Goal: Task Accomplishment & Management: Use online tool/utility

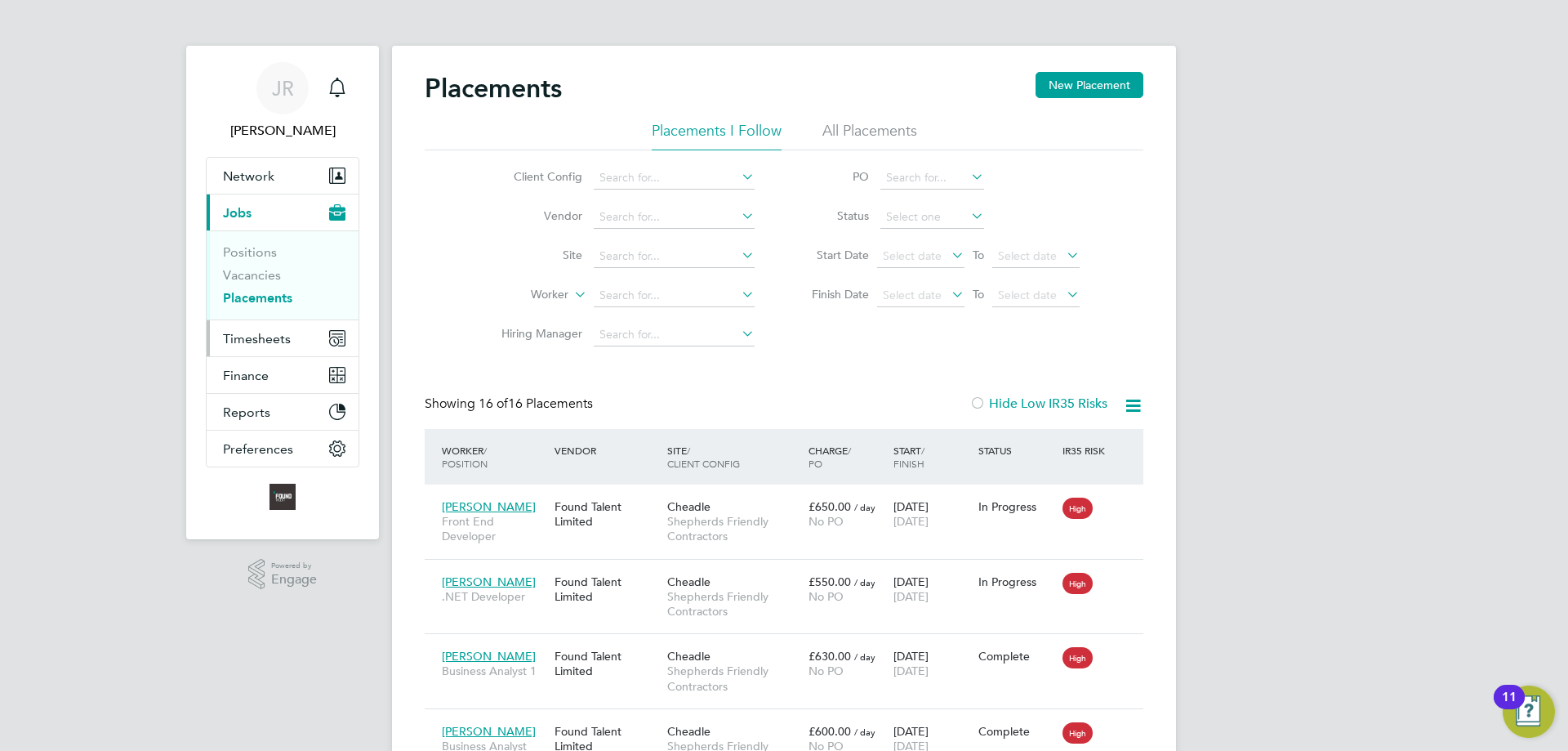
click at [250, 338] on span "Timesheets" at bounding box center [257, 338] width 67 height 15
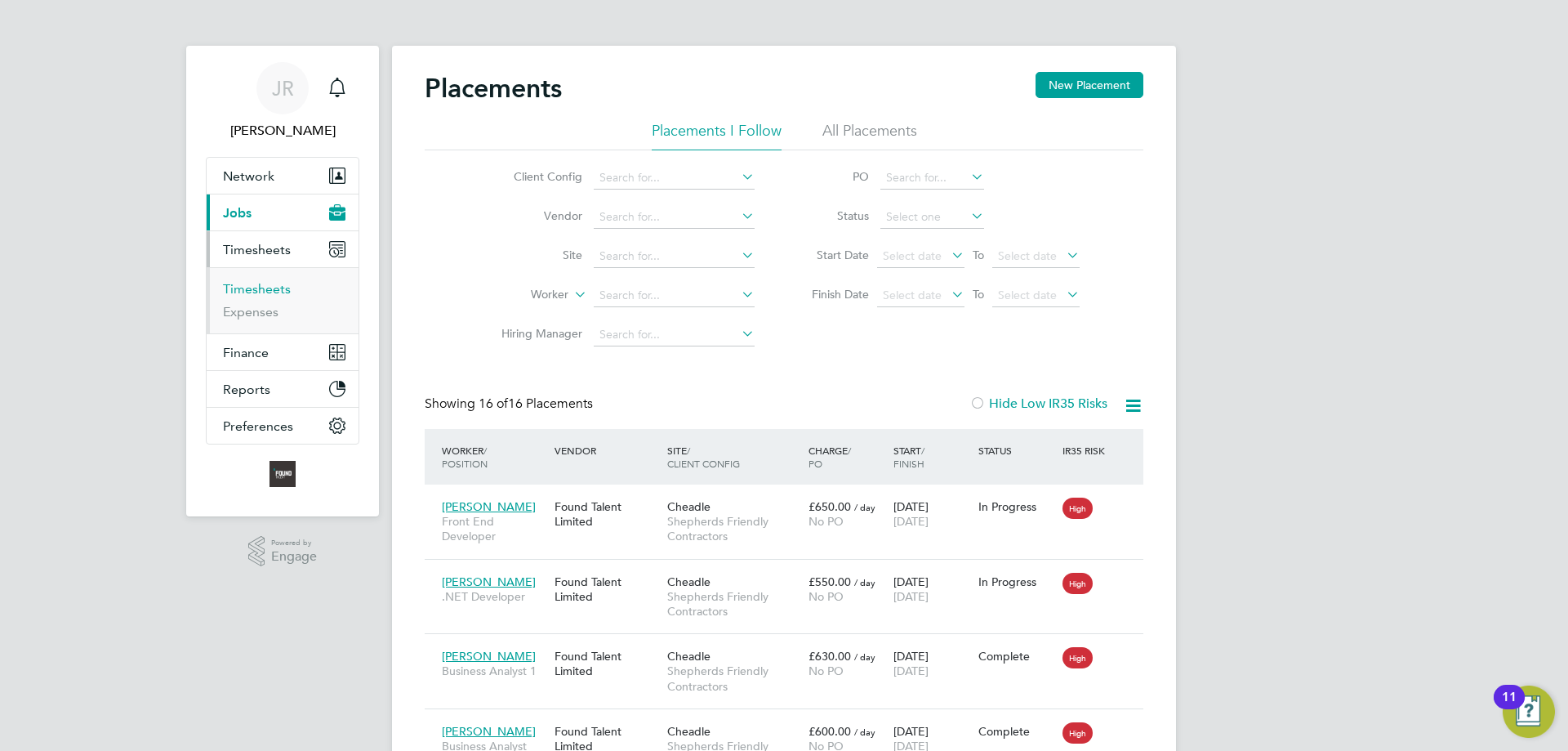
click at [247, 287] on link "Timesheets" at bounding box center [257, 289] width 67 height 15
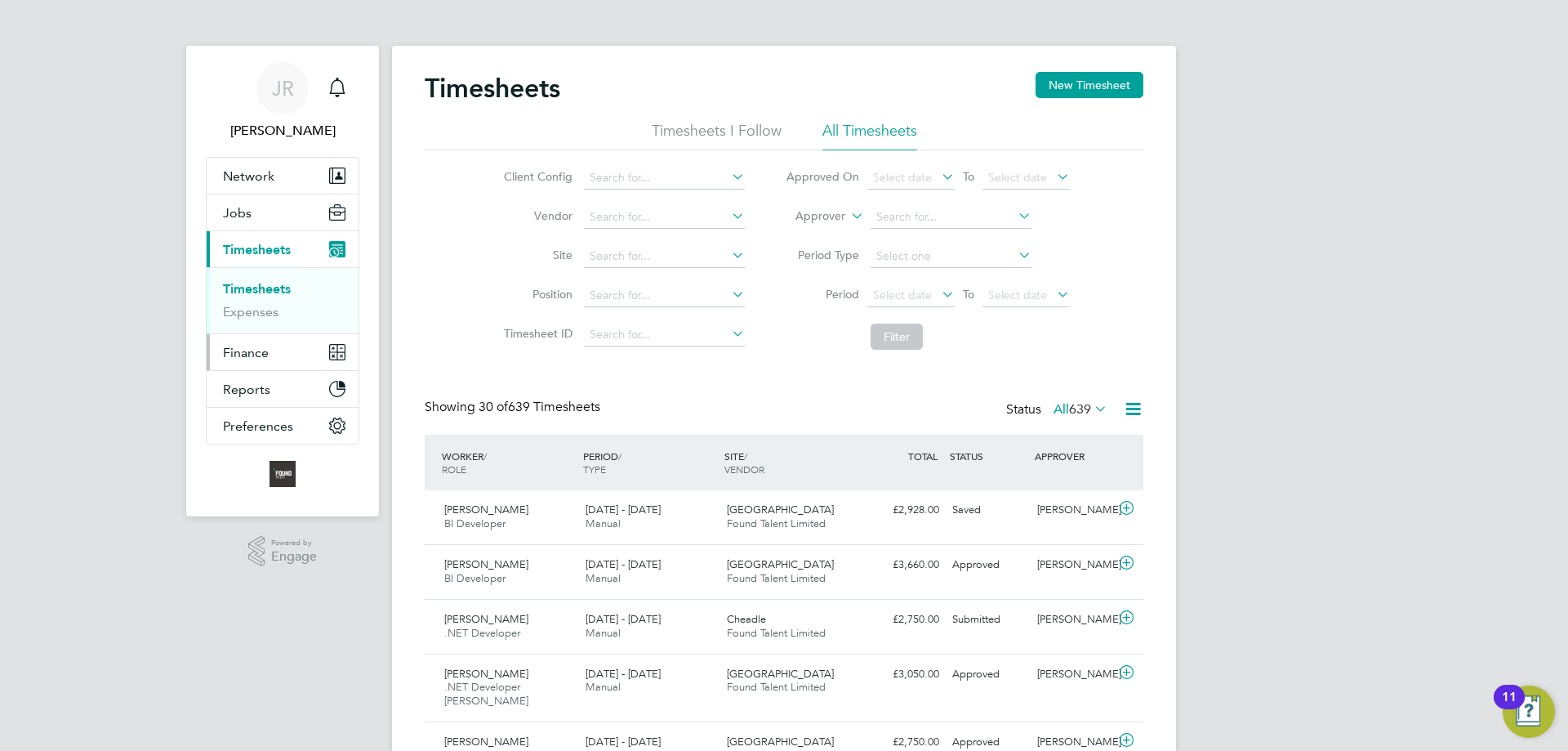
click at [238, 348] on span "Finance" at bounding box center [246, 352] width 46 height 15
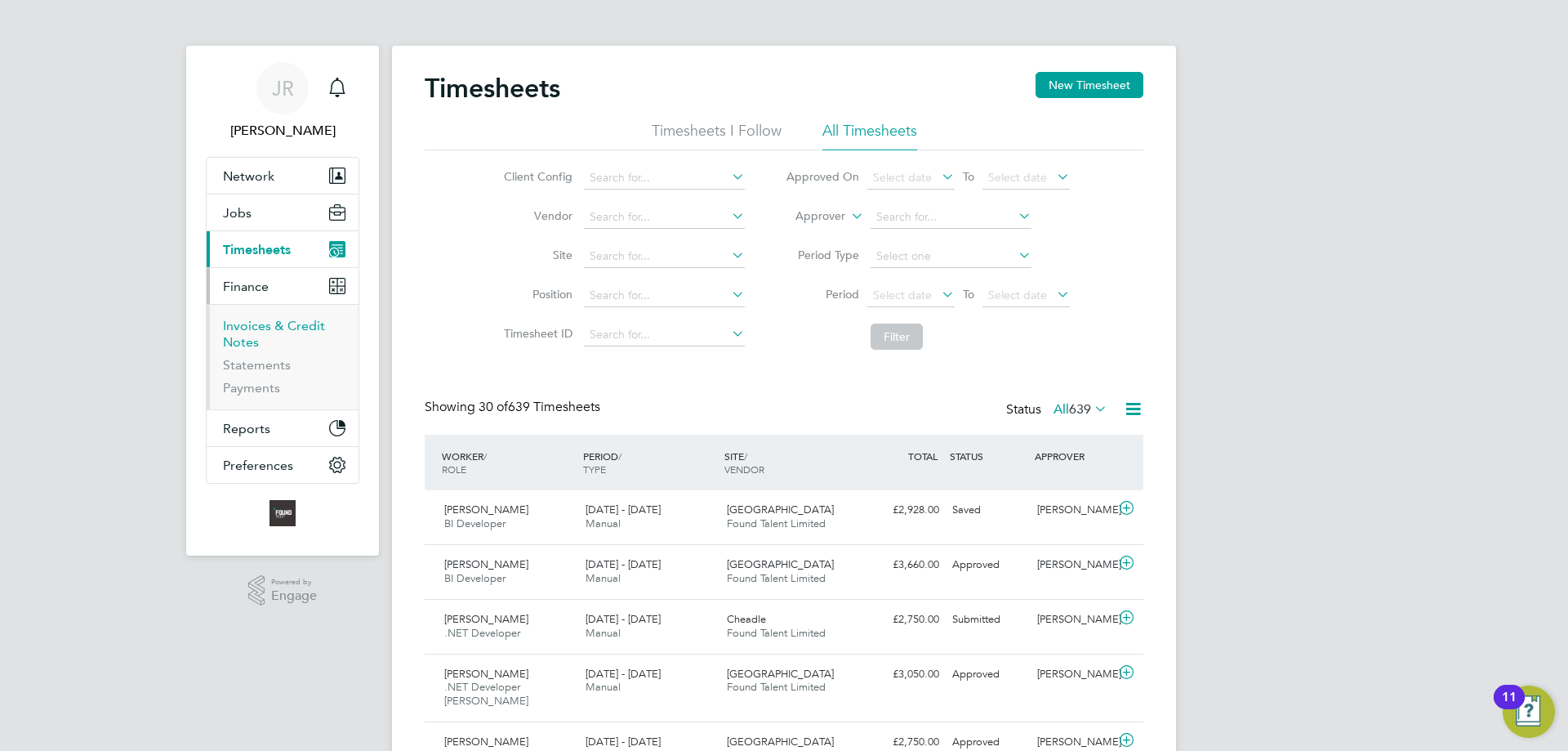
click at [243, 337] on link "Invoices & Credit Notes" at bounding box center [274, 333] width 102 height 32
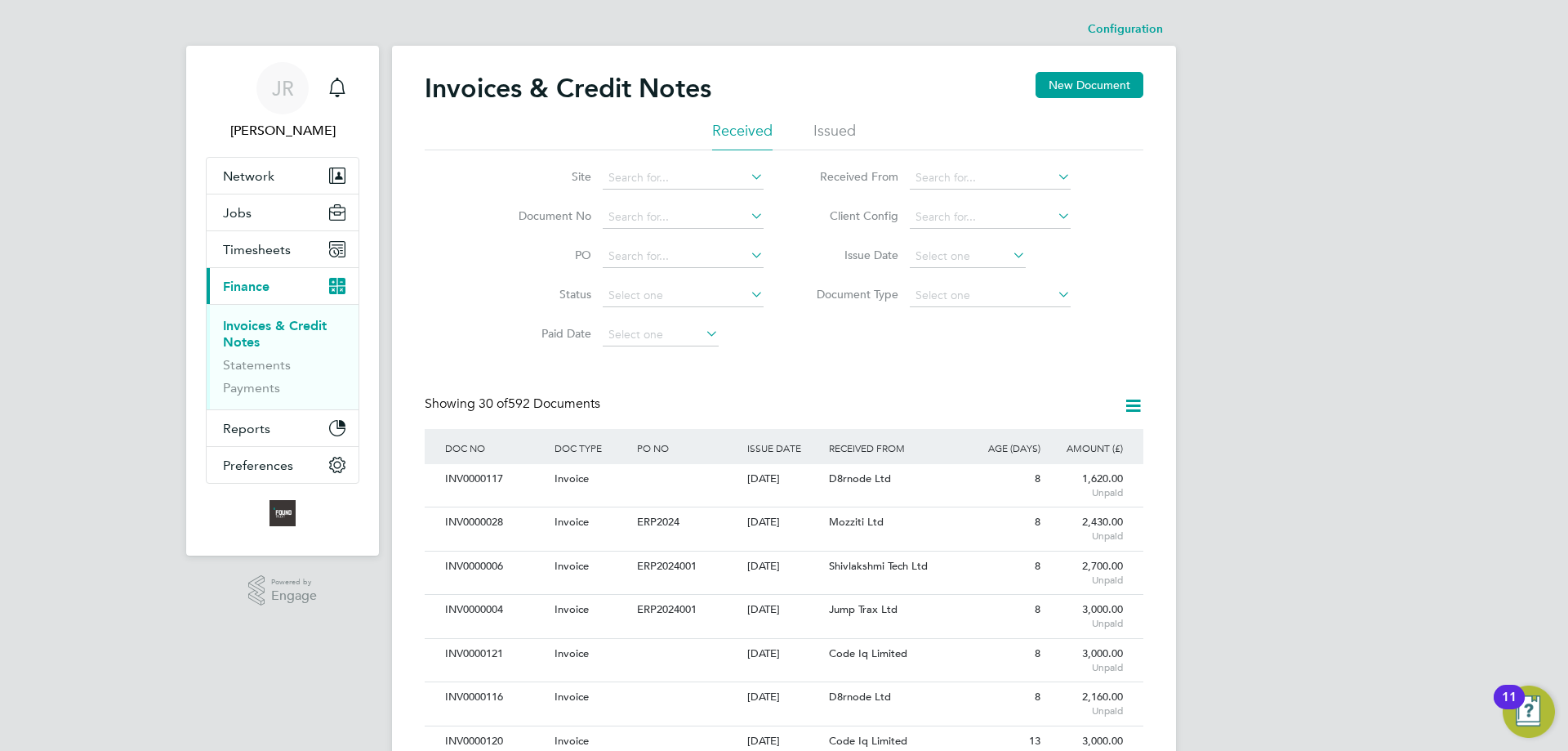
click at [1136, 409] on icon at bounding box center [1133, 405] width 20 height 20
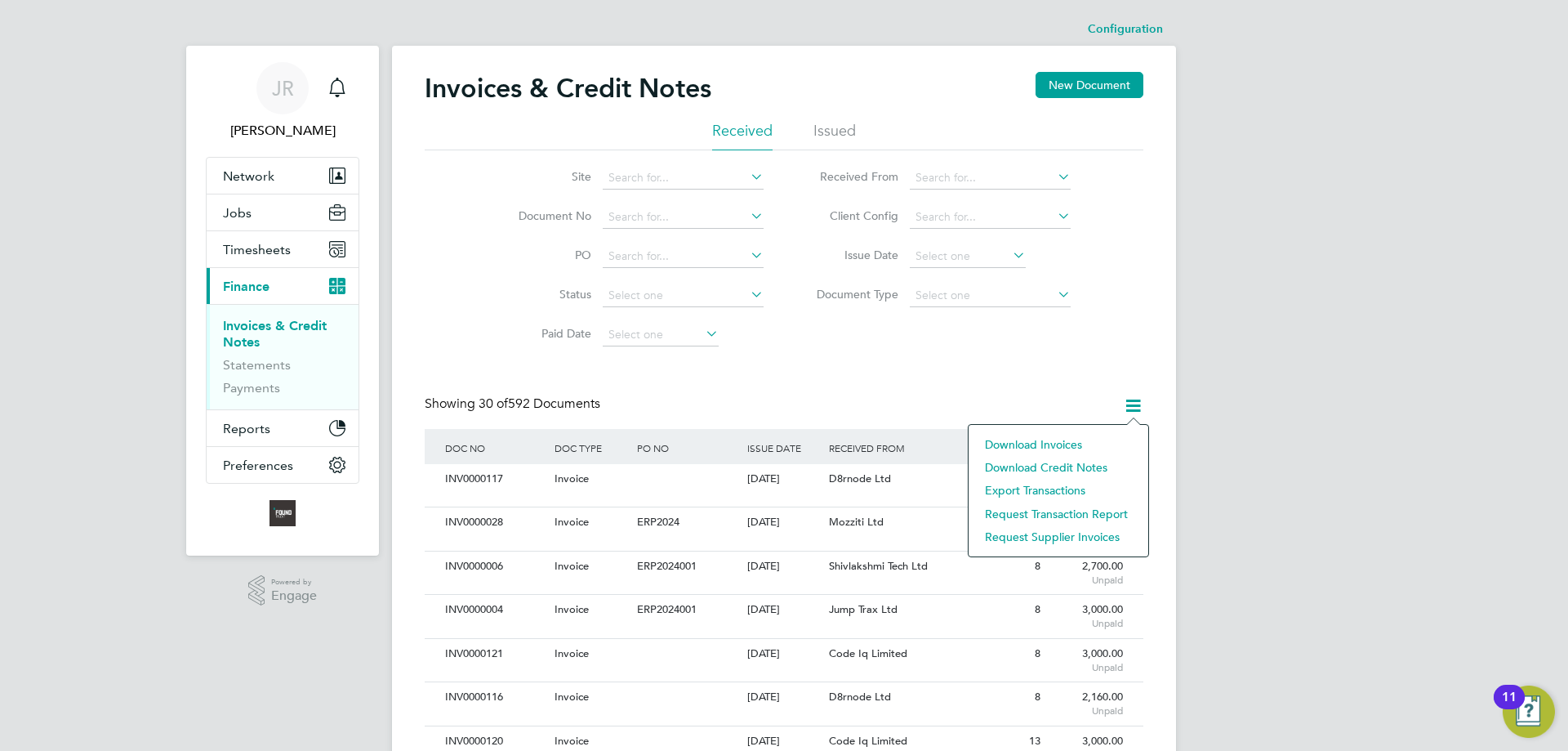
click at [1021, 544] on li "Request supplier invoices" at bounding box center [1057, 536] width 163 height 23
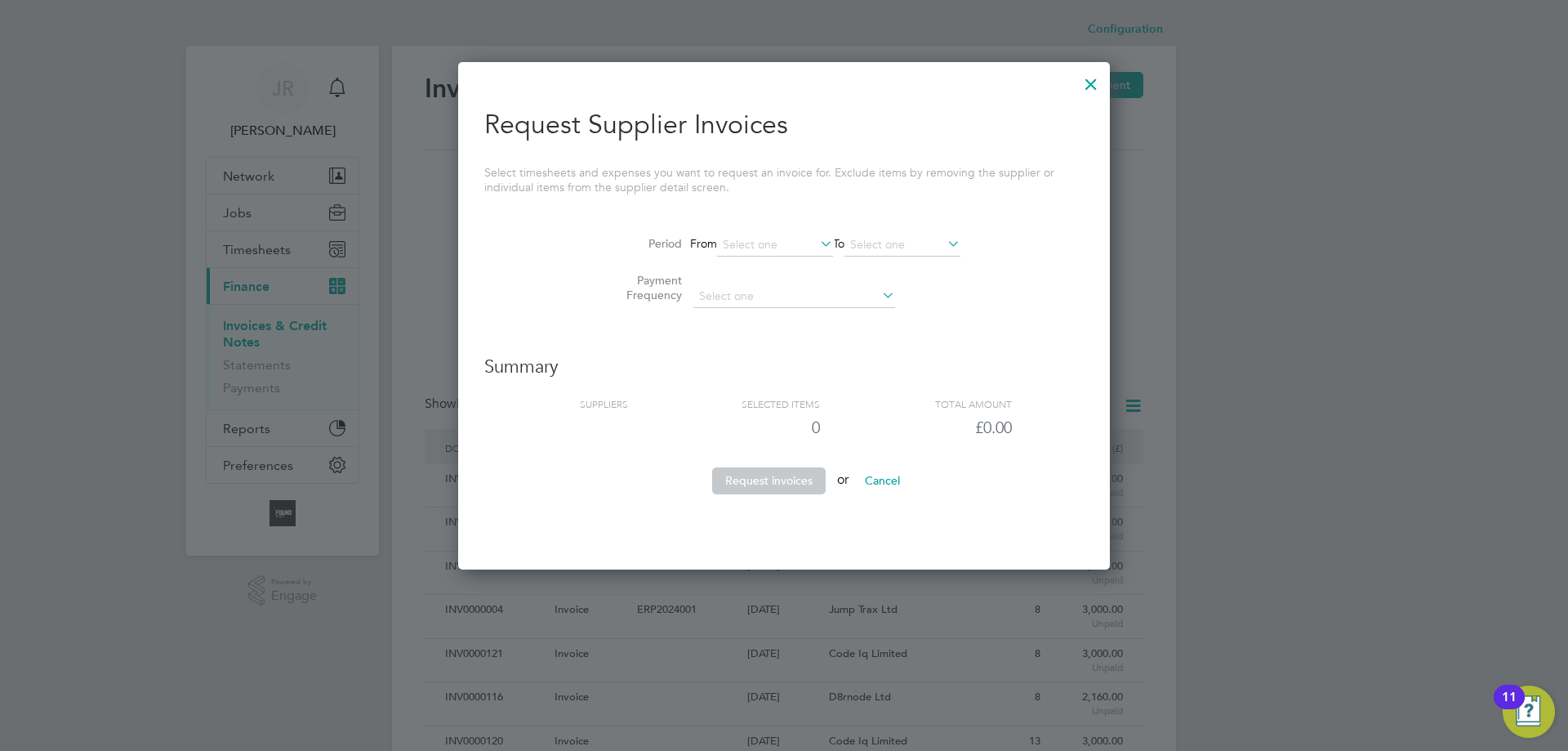
click at [732, 237] on input at bounding box center [774, 245] width 116 height 23
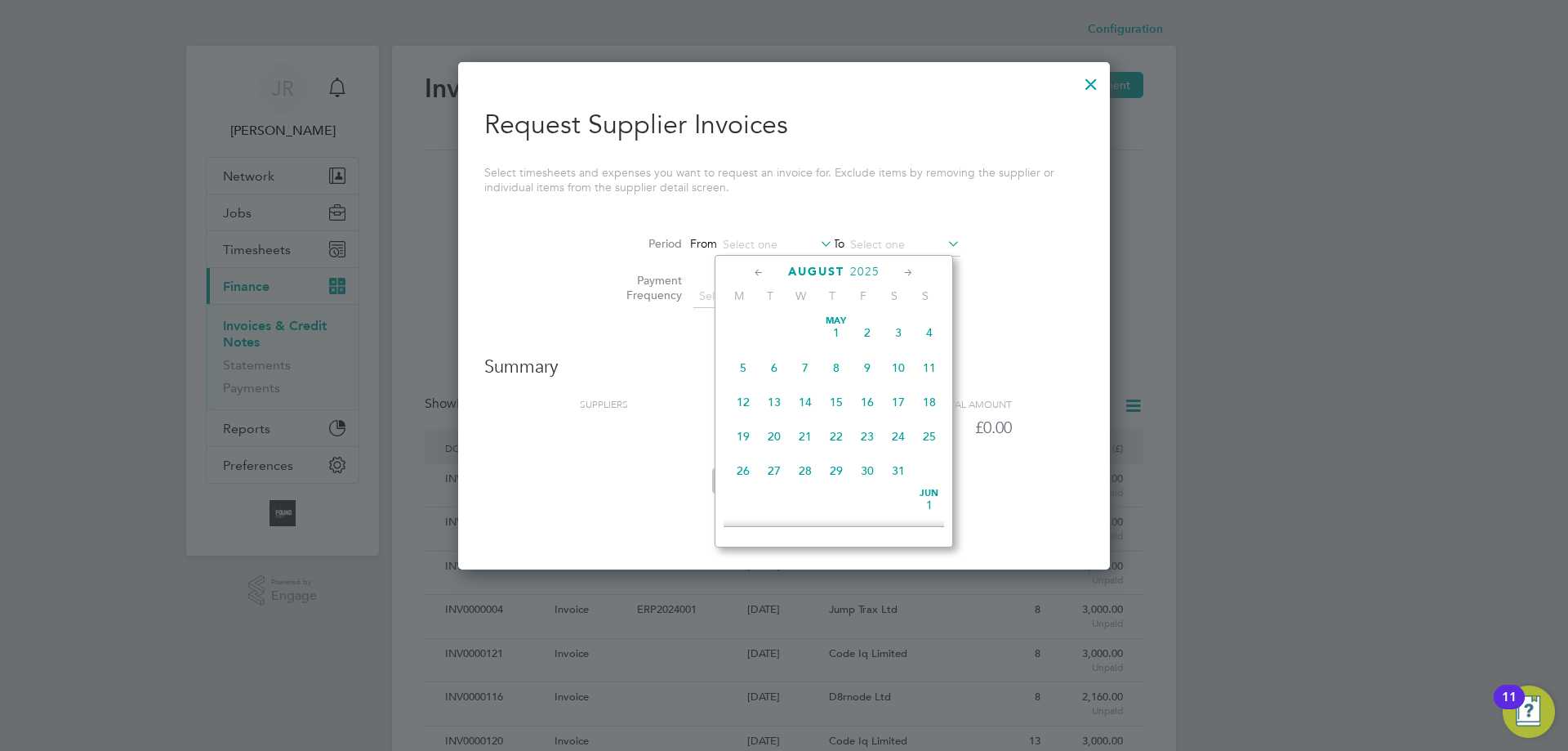
click at [758, 250] on input at bounding box center [774, 245] width 116 height 23
click at [763, 272] on icon at bounding box center [758, 273] width 15 height 18
click at [772, 331] on span "[DATE]" at bounding box center [774, 324] width 31 height 31
type input "[DATE]"
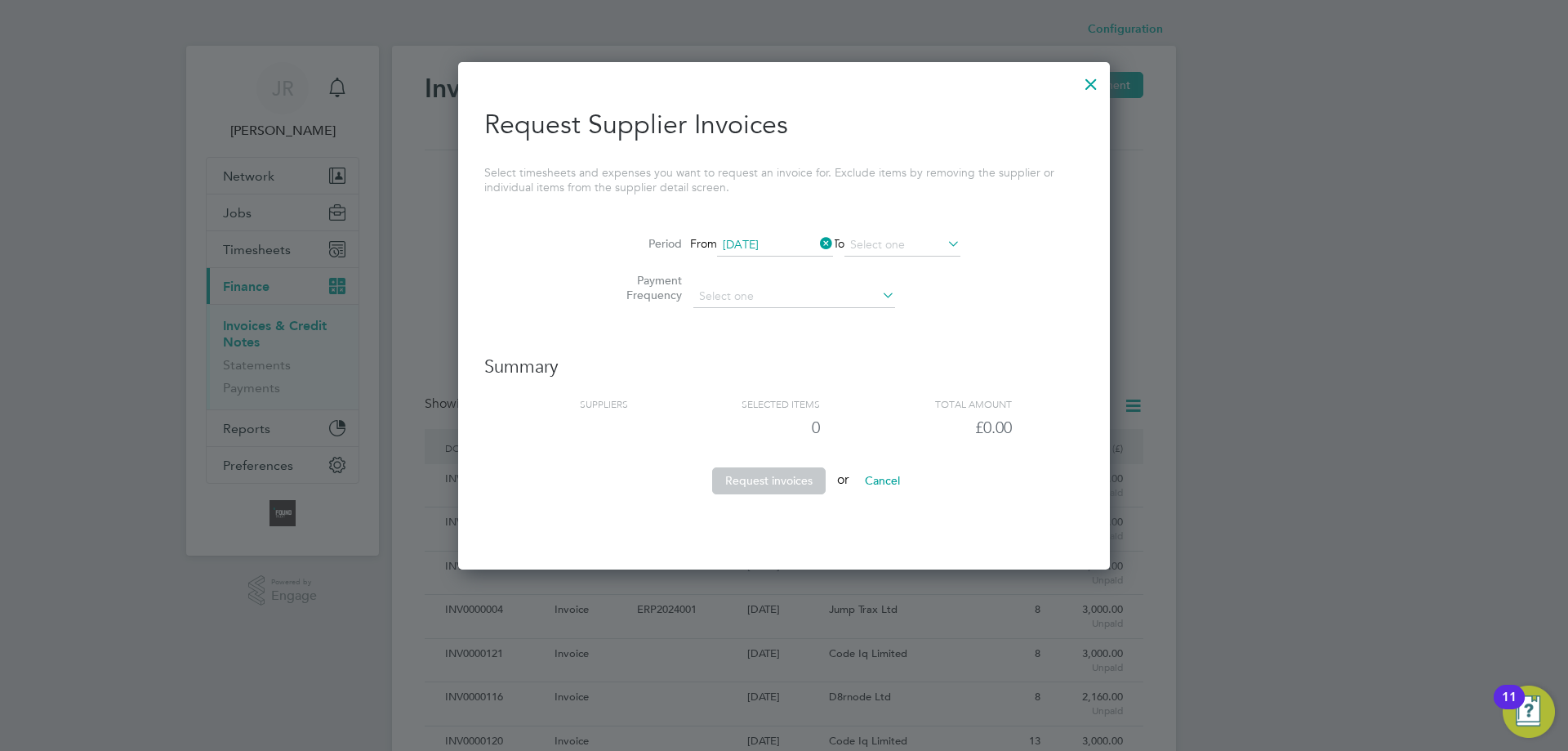
click at [910, 249] on input at bounding box center [902, 245] width 116 height 23
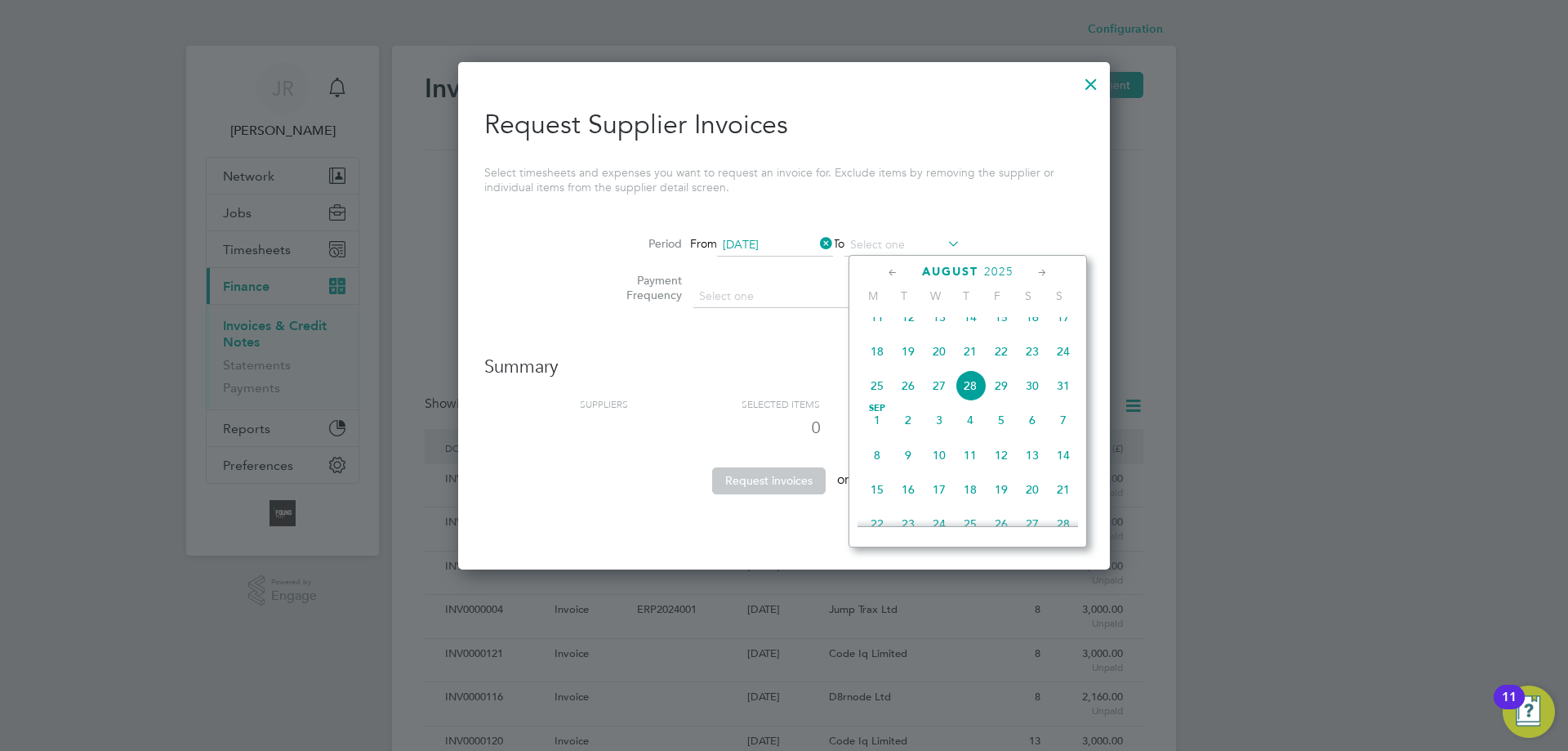
click at [1066, 401] on span "31" at bounding box center [1063, 385] width 31 height 31
type input "[DATE]"
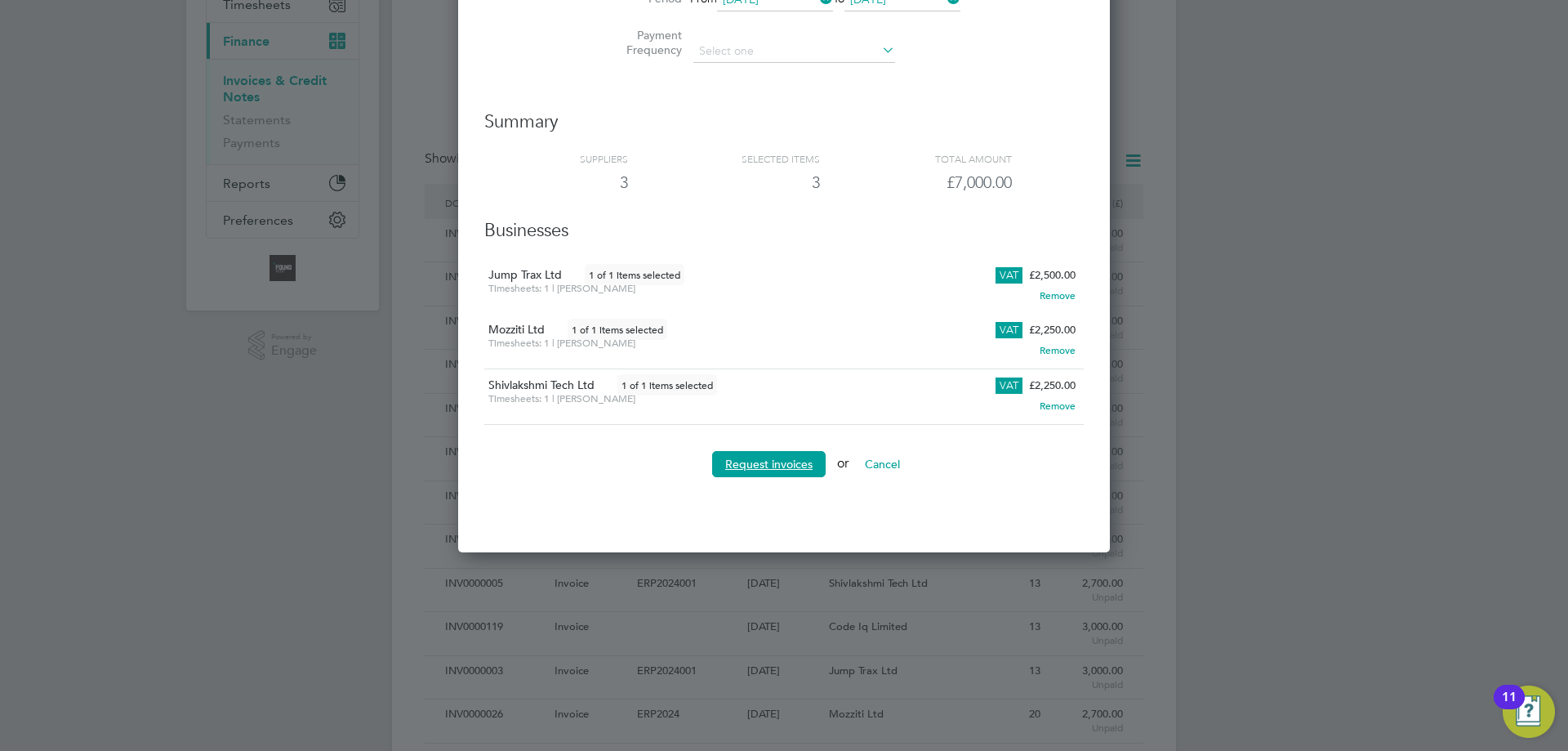
click at [750, 462] on button "Request invoices" at bounding box center [768, 463] width 114 height 26
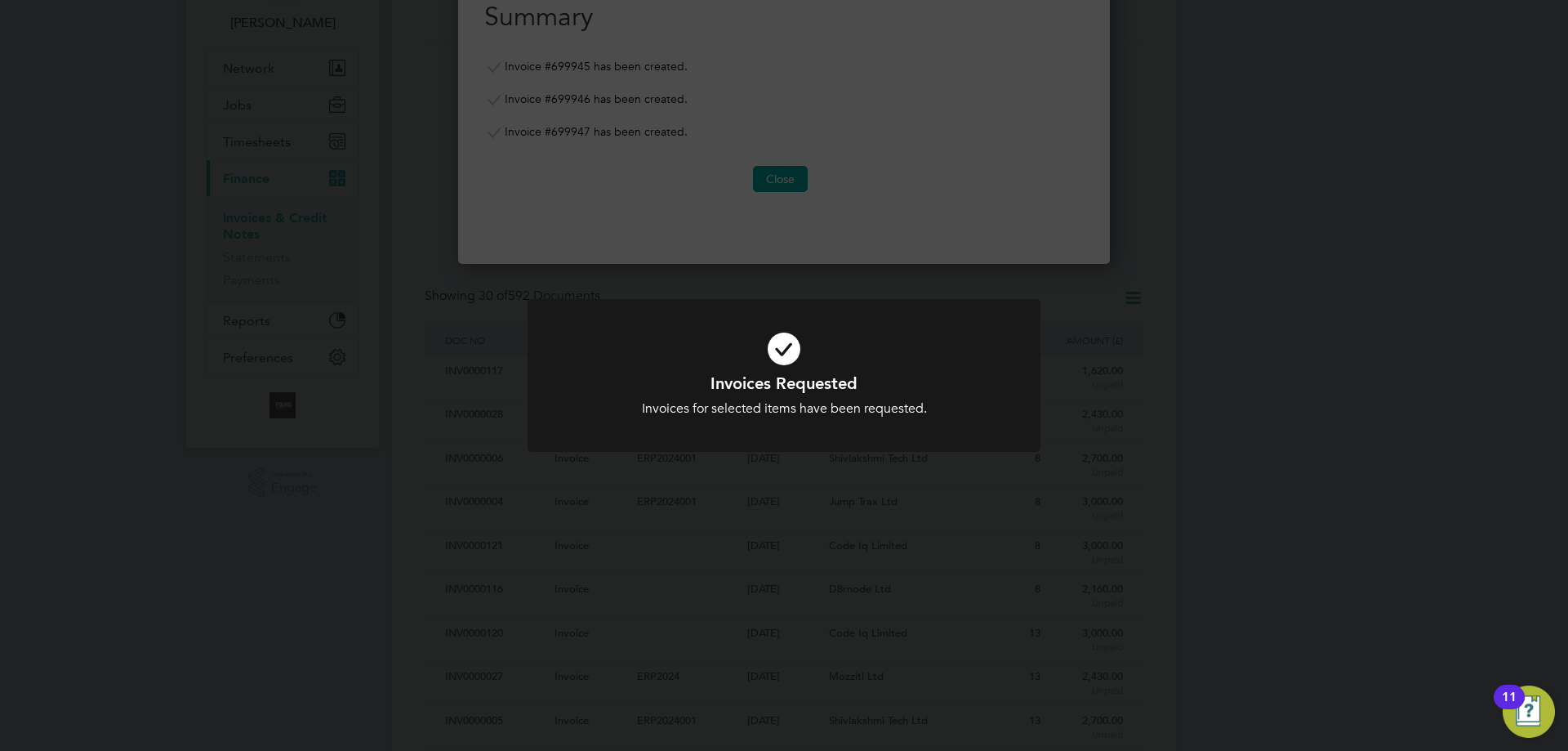
drag, startPoint x: 764, startPoint y: 456, endPoint x: 771, endPoint y: 361, distance: 95.3
click at [765, 456] on div "Invoices Requested Invoices for selected items have been requested. Cancel Okay" at bounding box center [784, 384] width 512 height 172
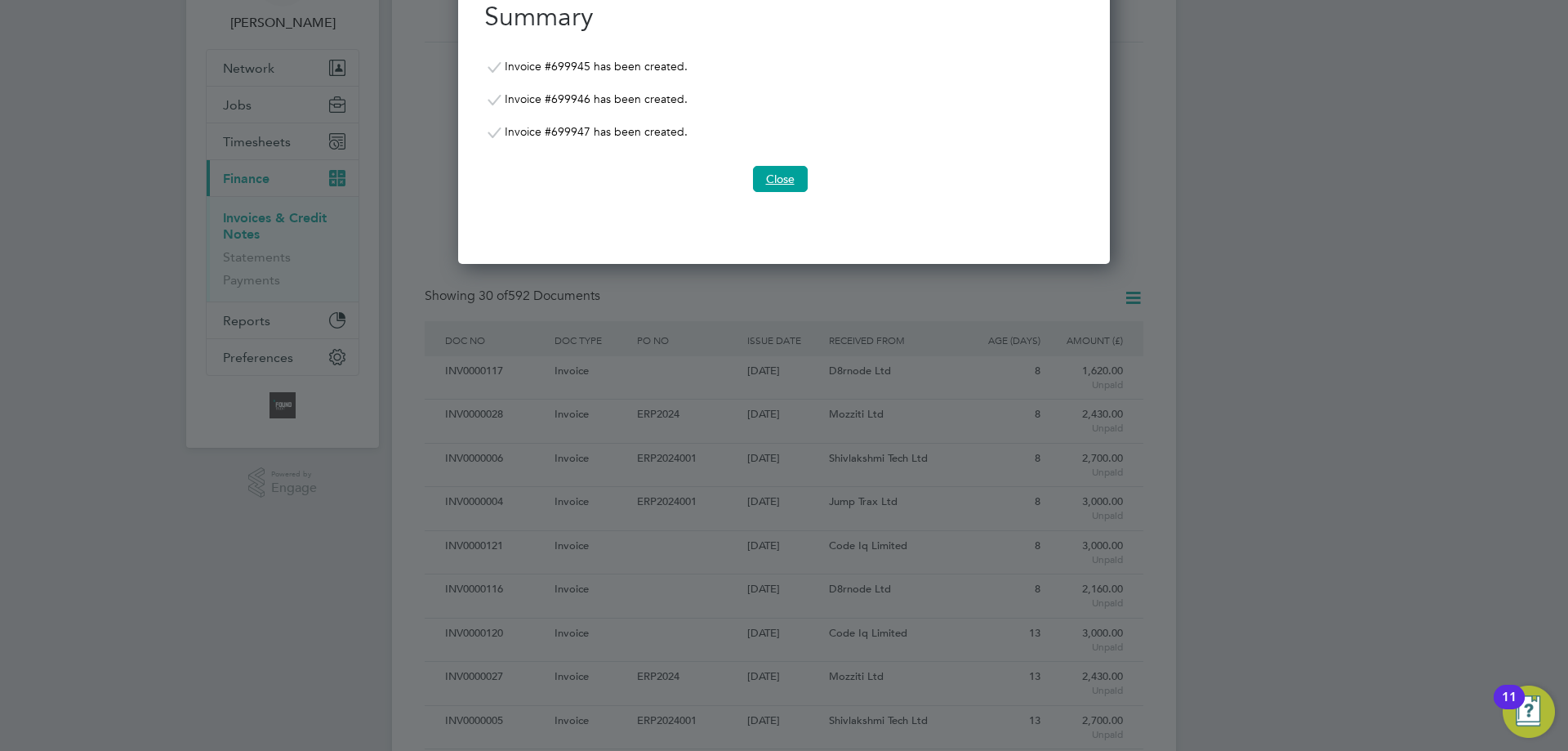
click at [762, 185] on button "Close" at bounding box center [780, 178] width 55 height 26
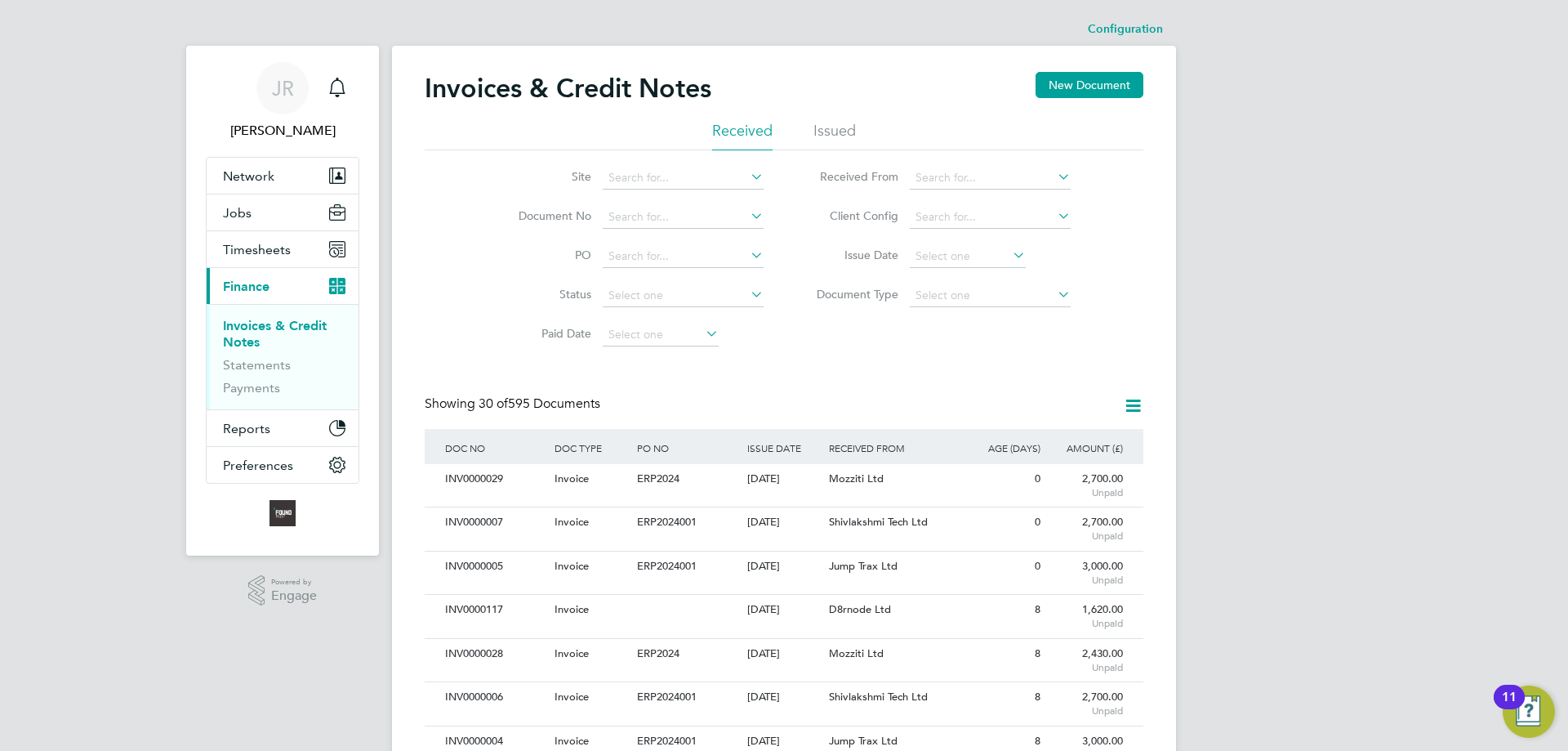
click at [752, 579] on div "[DATE]" at bounding box center [784, 566] width 83 height 30
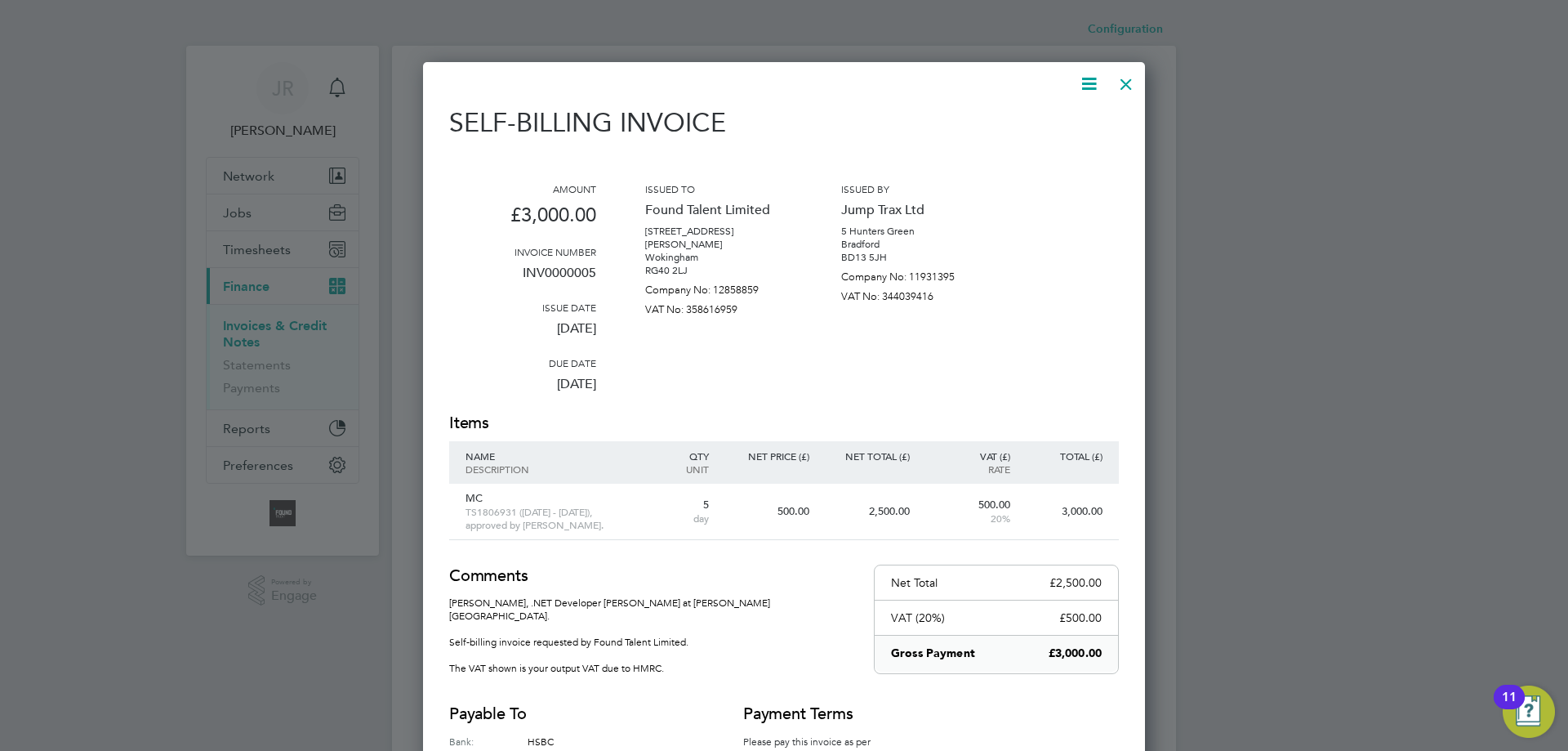
click at [1122, 83] on div at bounding box center [1126, 80] width 29 height 29
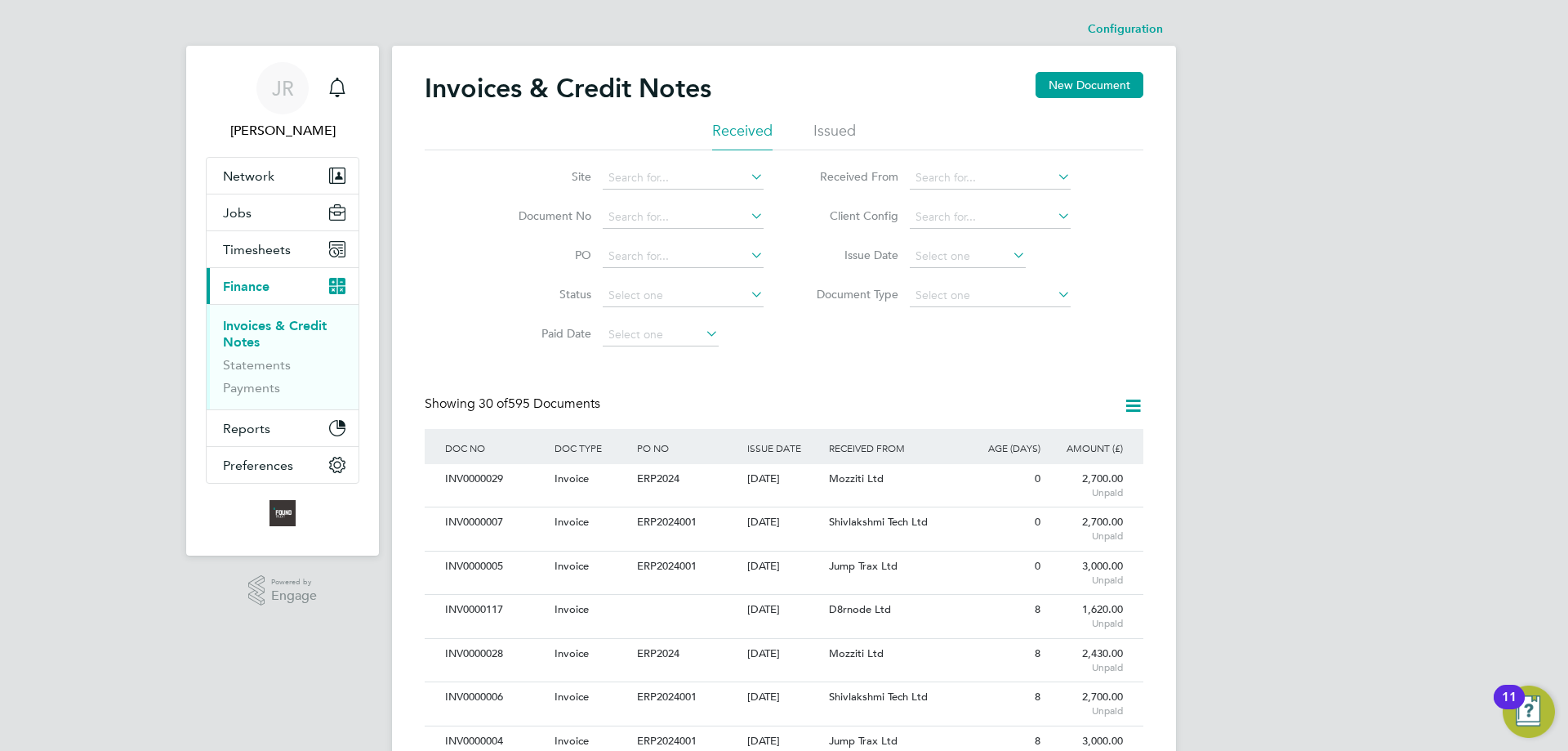
click at [794, 521] on div "[DATE]" at bounding box center [784, 522] width 83 height 30
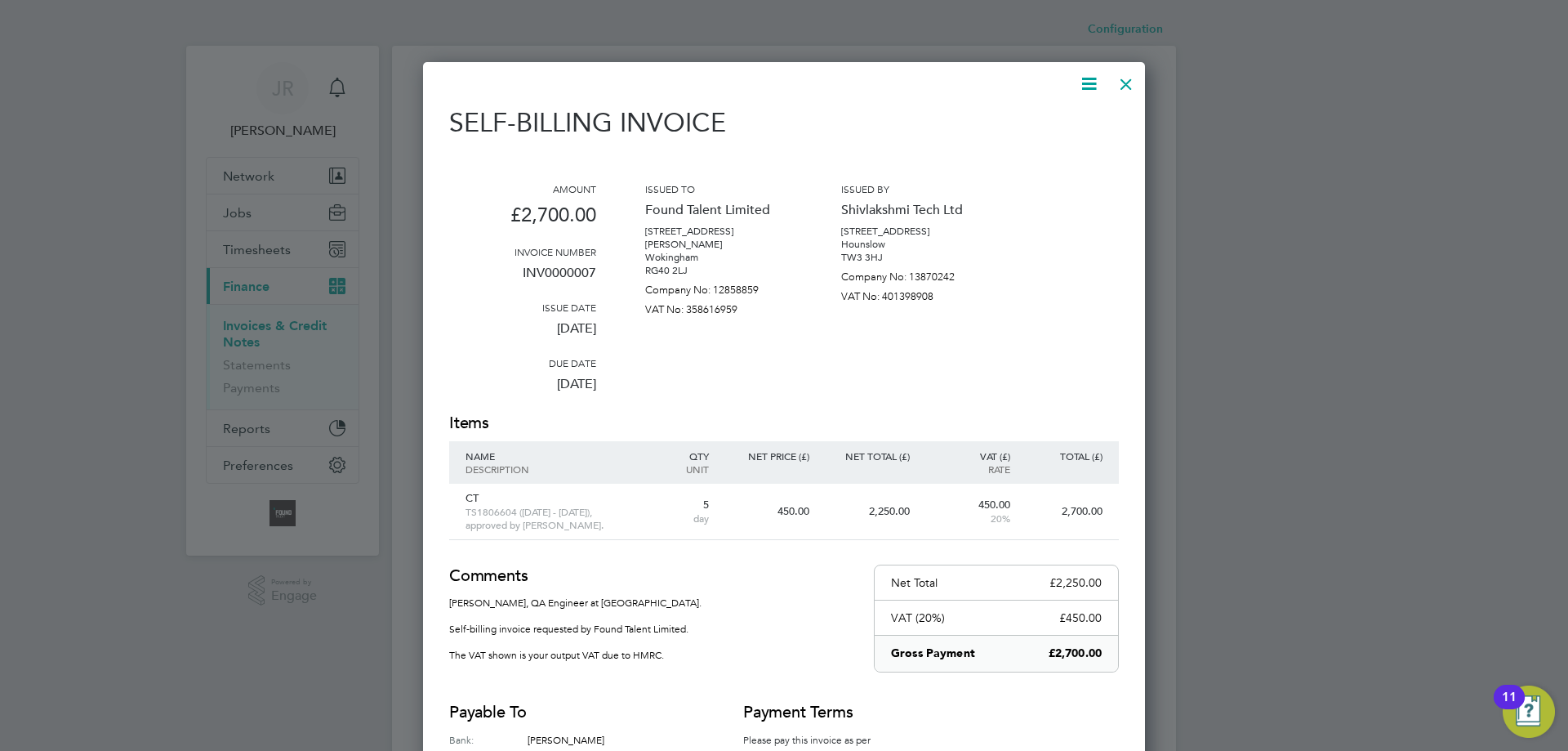
click at [1125, 86] on div at bounding box center [1126, 80] width 29 height 29
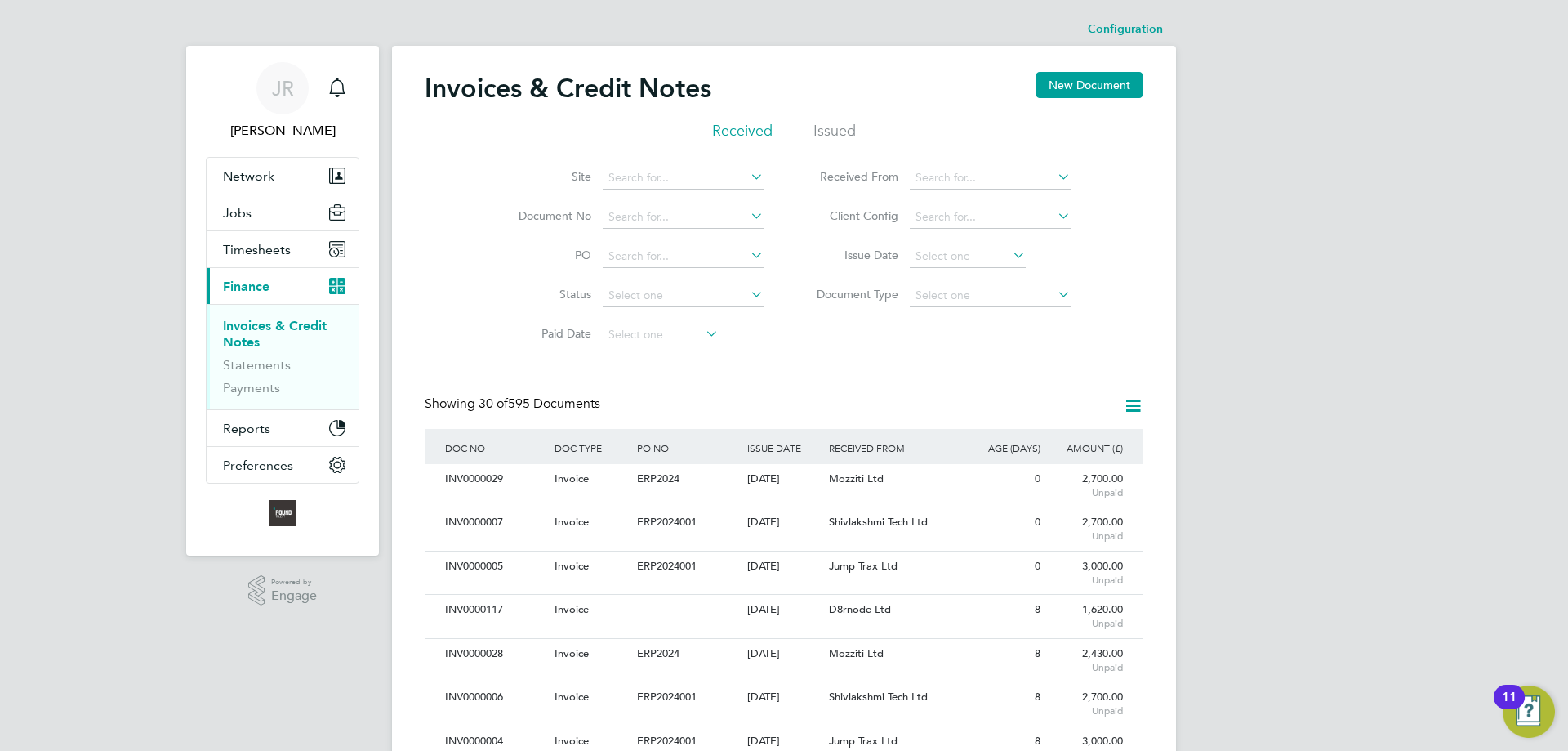
click at [886, 489] on div "Mozziti Ltd" at bounding box center [893, 479] width 137 height 30
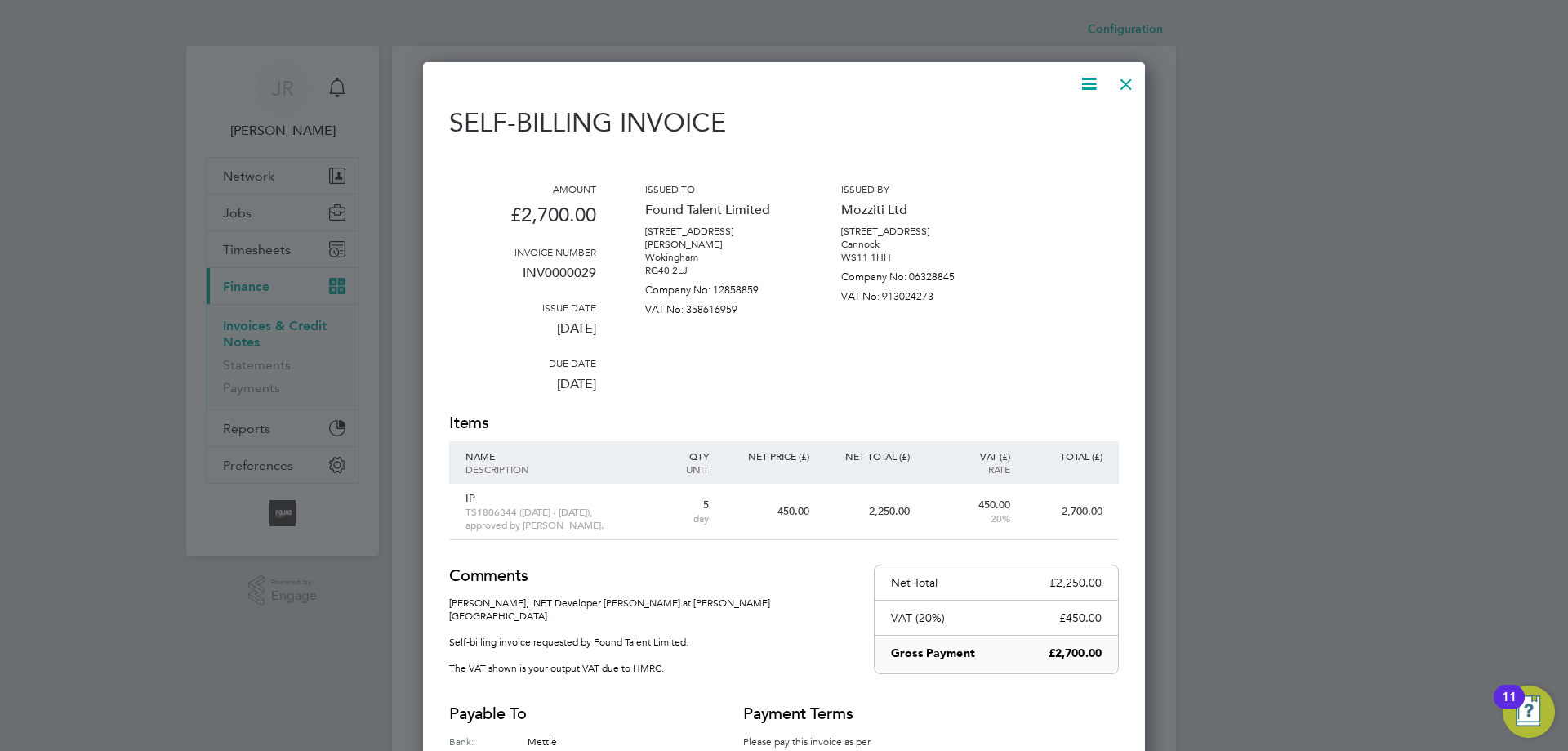
click at [1124, 87] on div at bounding box center [1126, 80] width 29 height 29
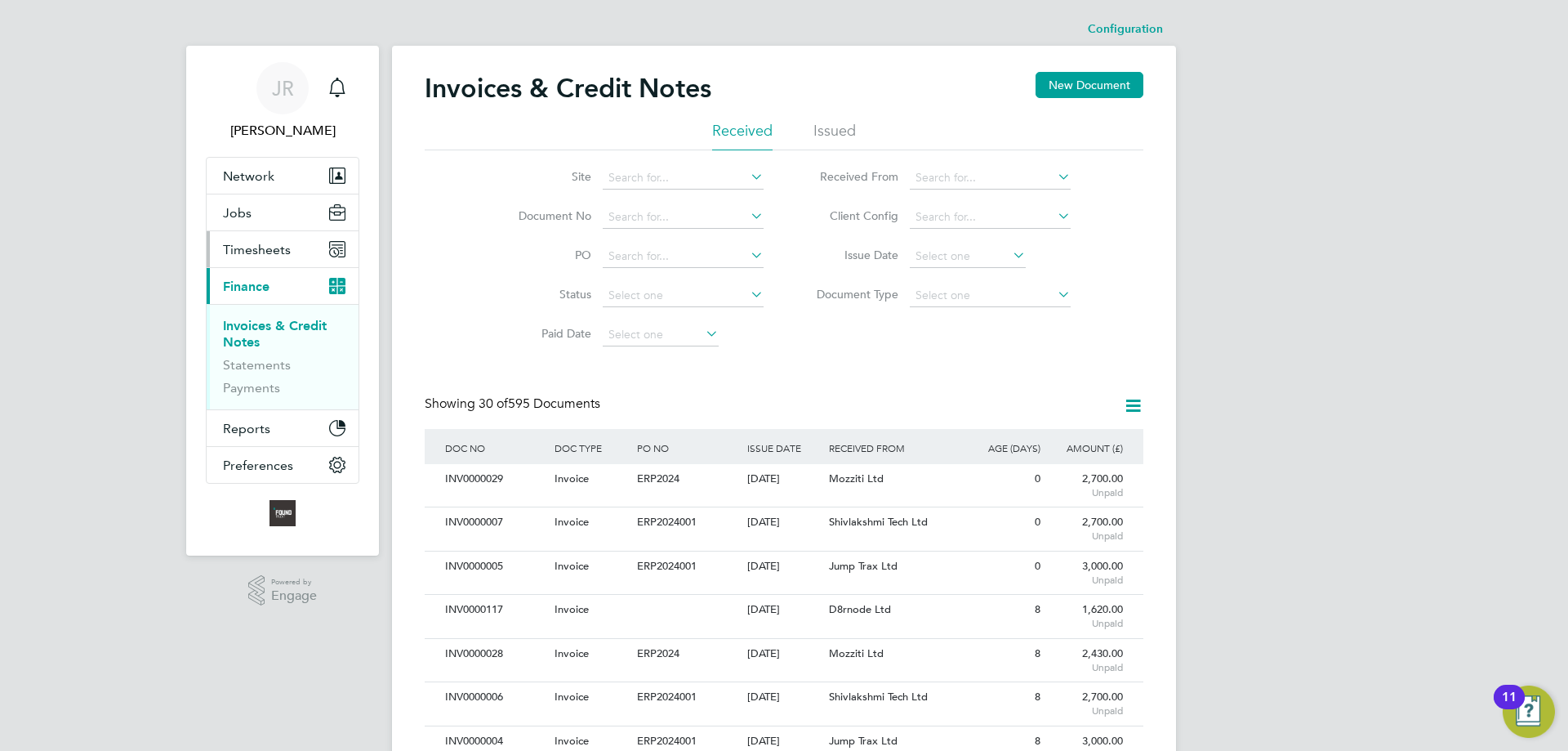
click at [261, 259] on button "Timesheets" at bounding box center [282, 249] width 152 height 36
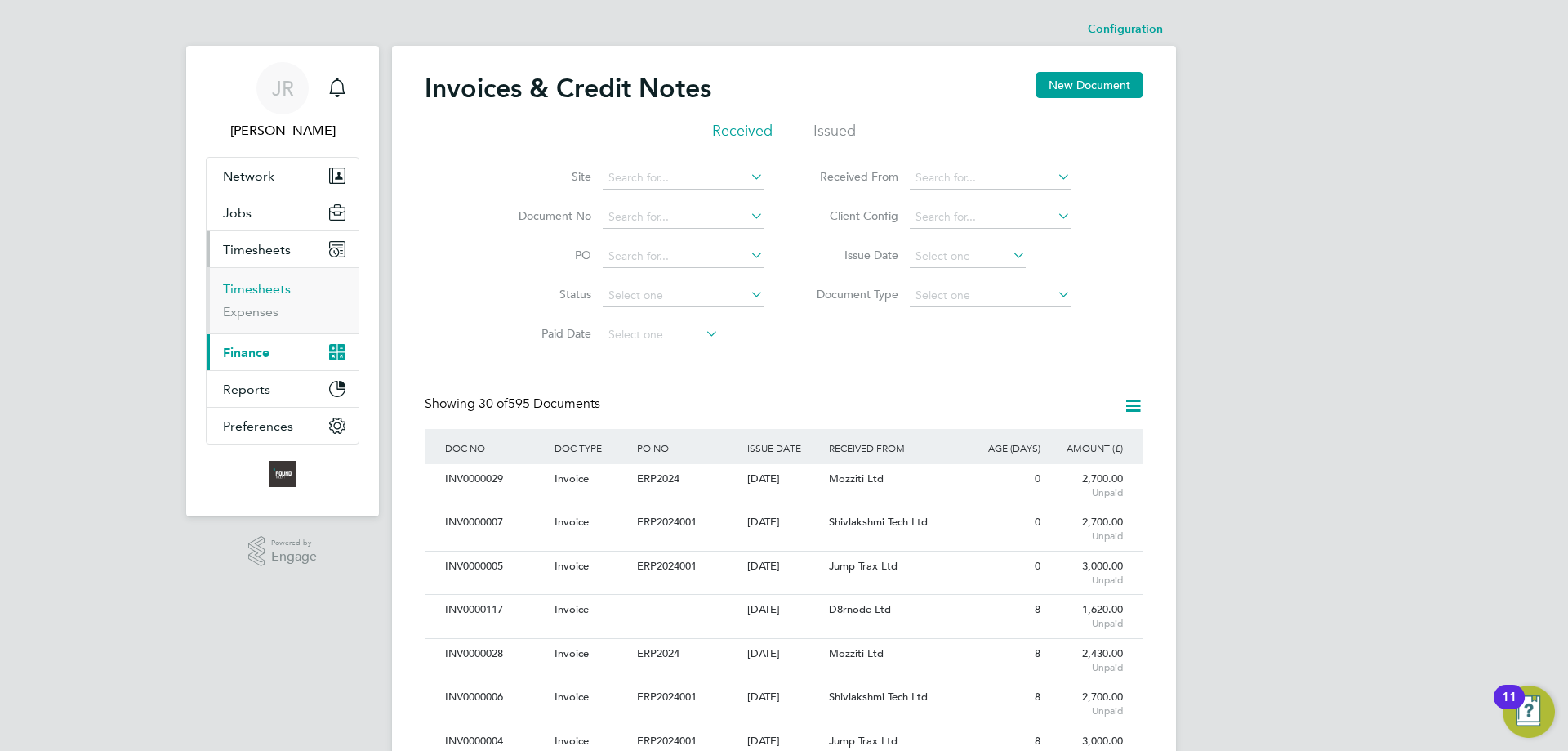
click at [258, 287] on link "Timesheets" at bounding box center [257, 289] width 67 height 15
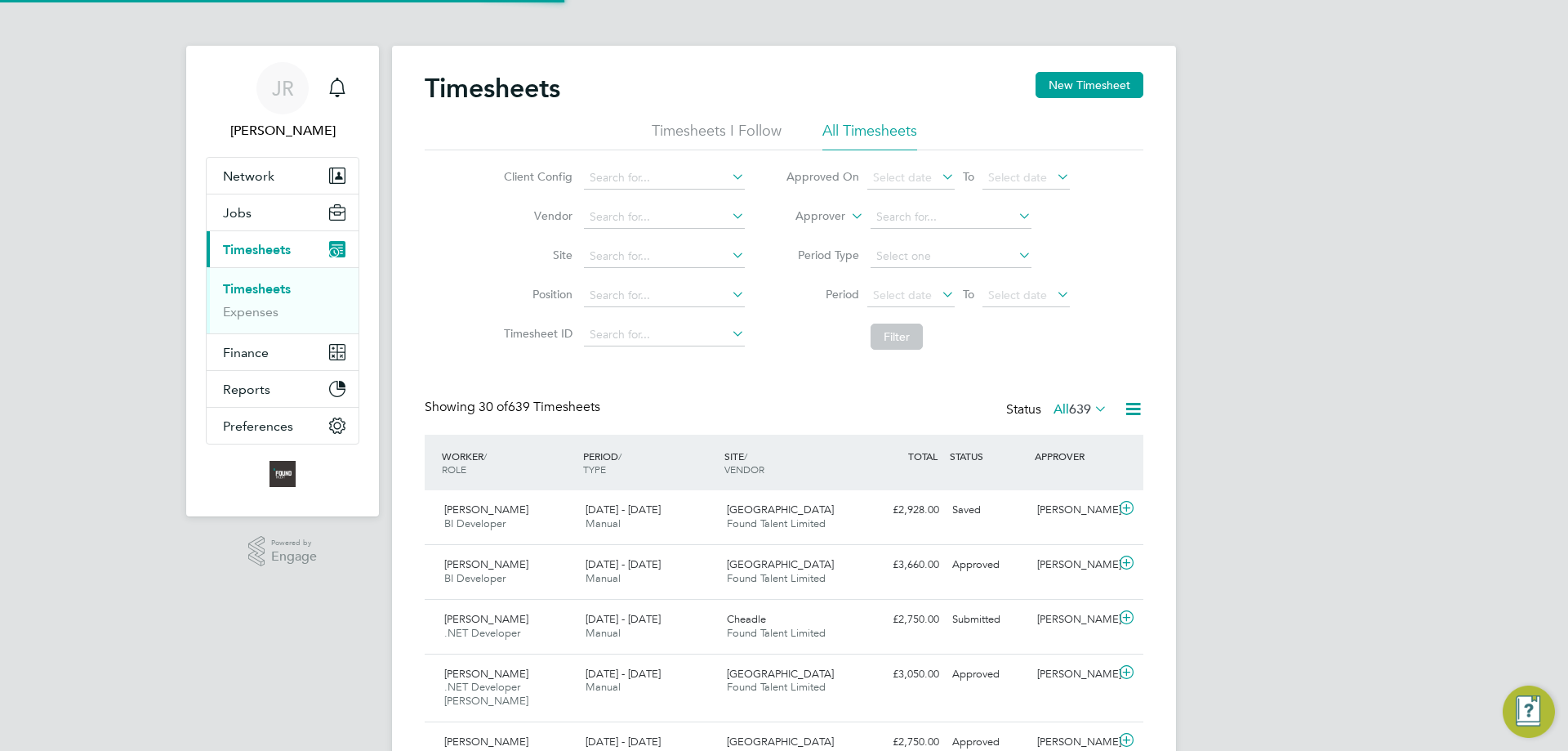
scroll to position [42, 142]
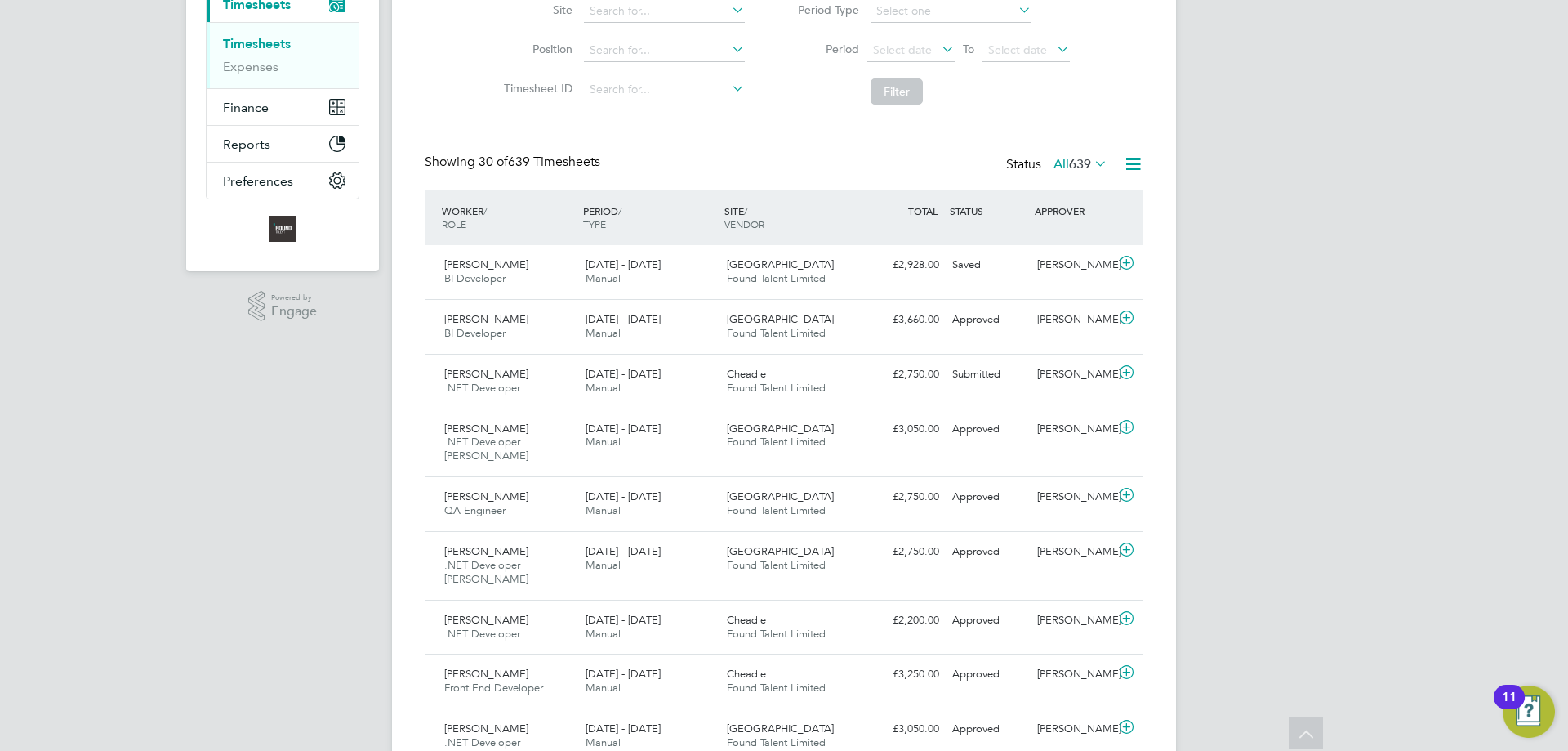
click at [651, 331] on div "[DATE] - [DATE] Manual" at bounding box center [649, 326] width 141 height 41
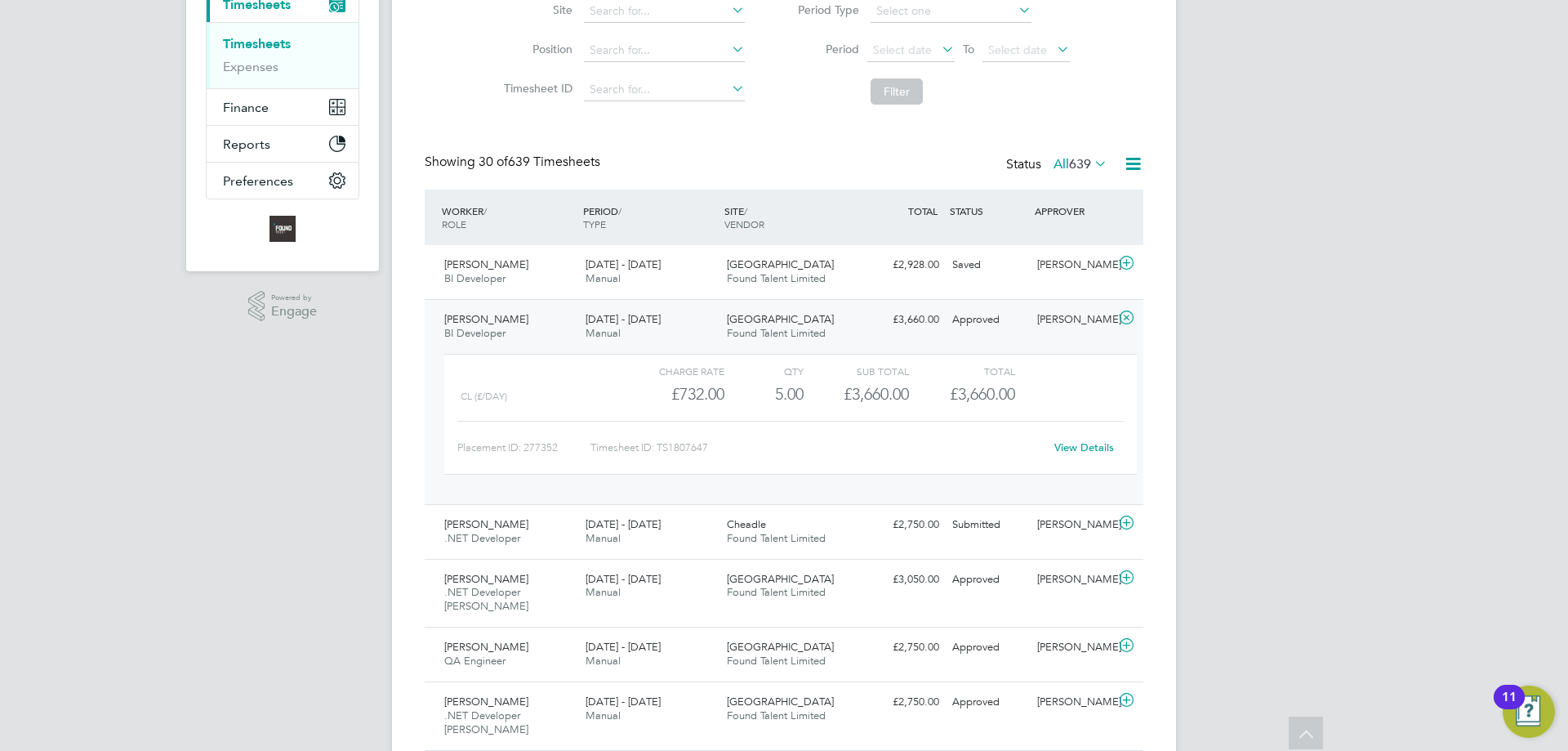
click at [1092, 446] on link "View Details" at bounding box center [1083, 447] width 59 height 14
